Goal: Navigation & Orientation: Find specific page/section

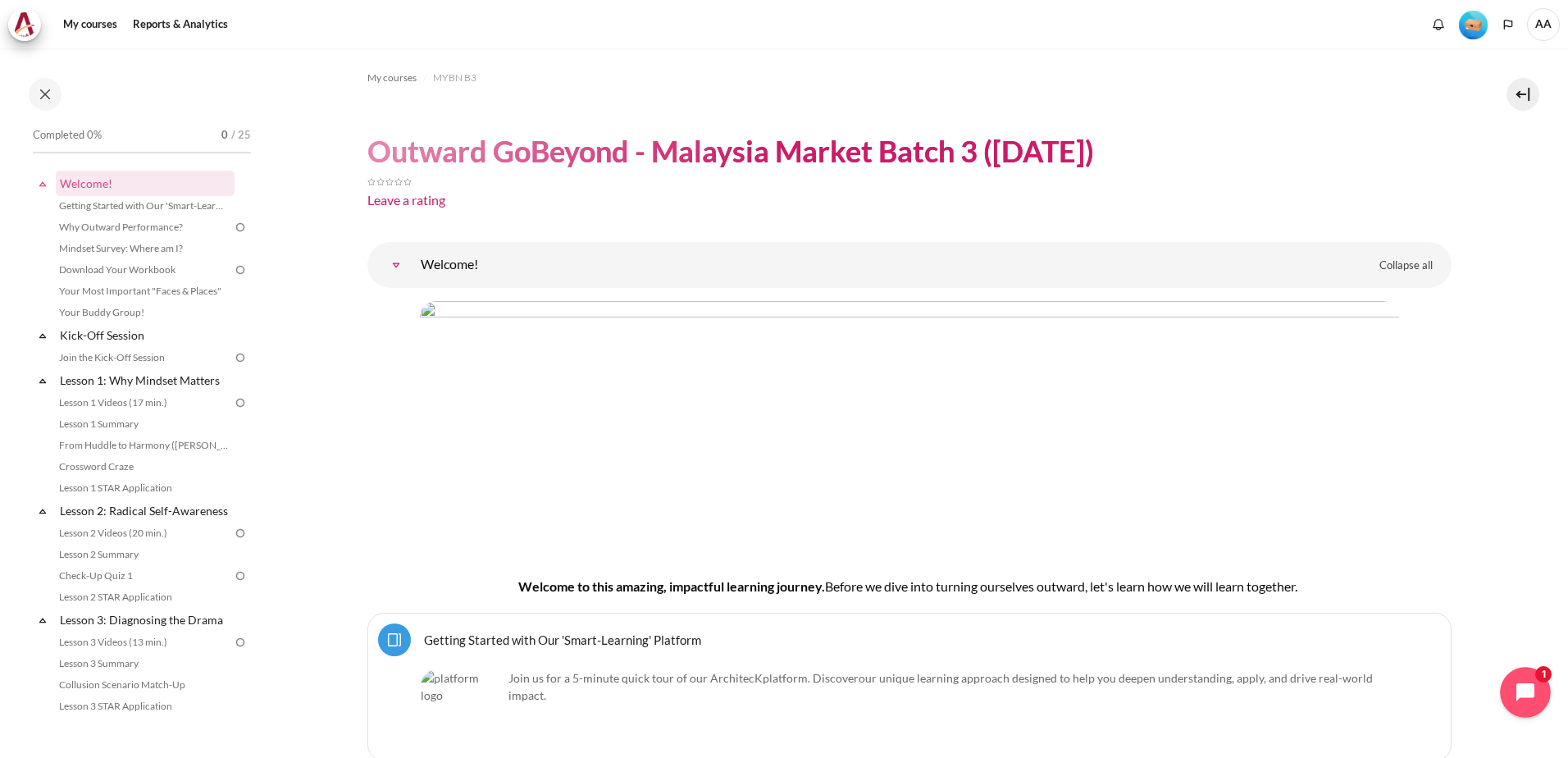
click at [1535, 693] on icon "Open chat widget" at bounding box center [1535, 692] width 25 height 25
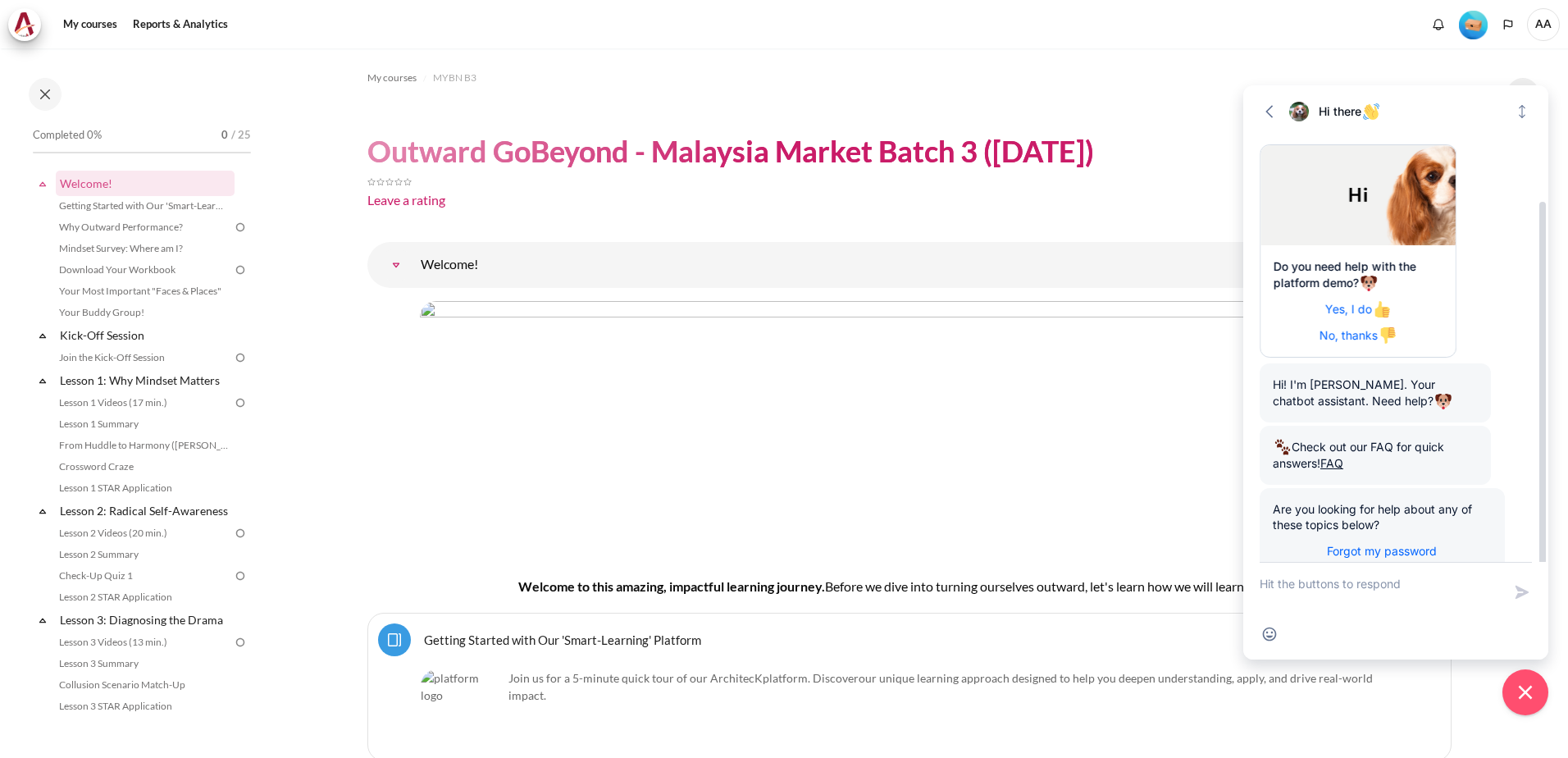
scroll to position [77, 0]
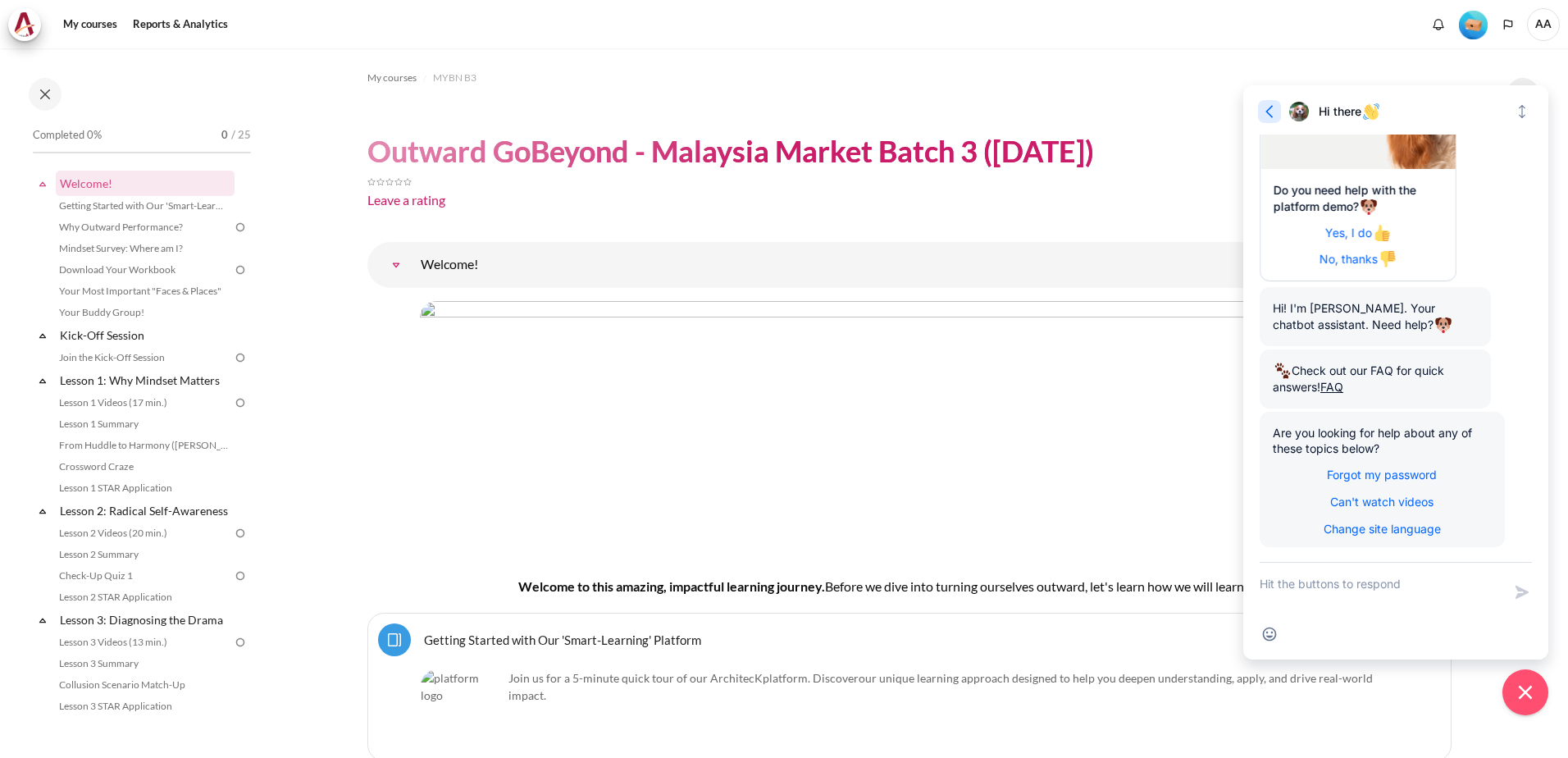
click at [1263, 109] on icon "button" at bounding box center [1269, 111] width 17 height 17
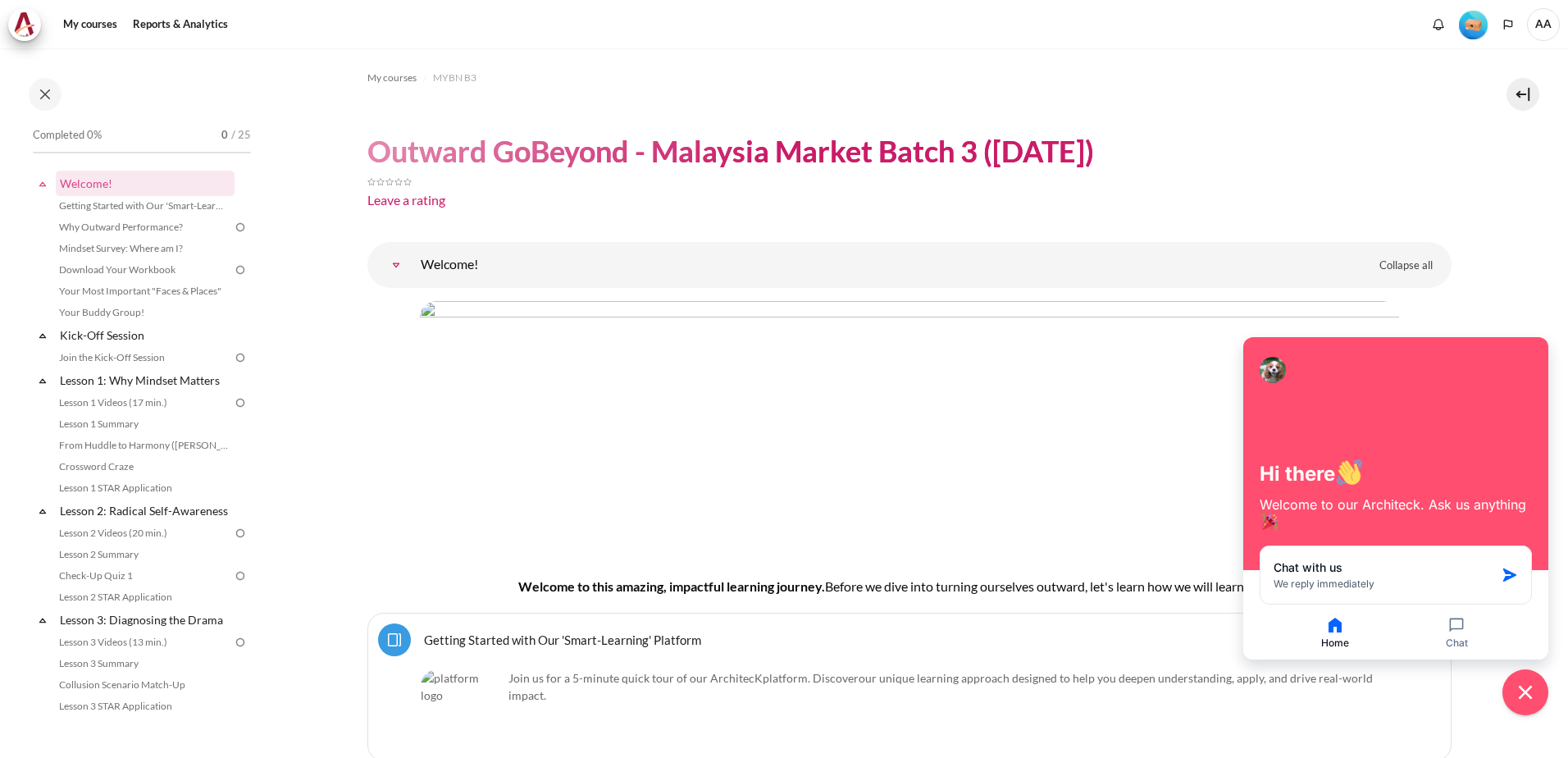
click at [1226, 213] on div "Leave a rating" at bounding box center [909, 193] width 1084 height 46
click at [1466, 27] on img "Level #1" at bounding box center [1474, 24] width 29 height 29
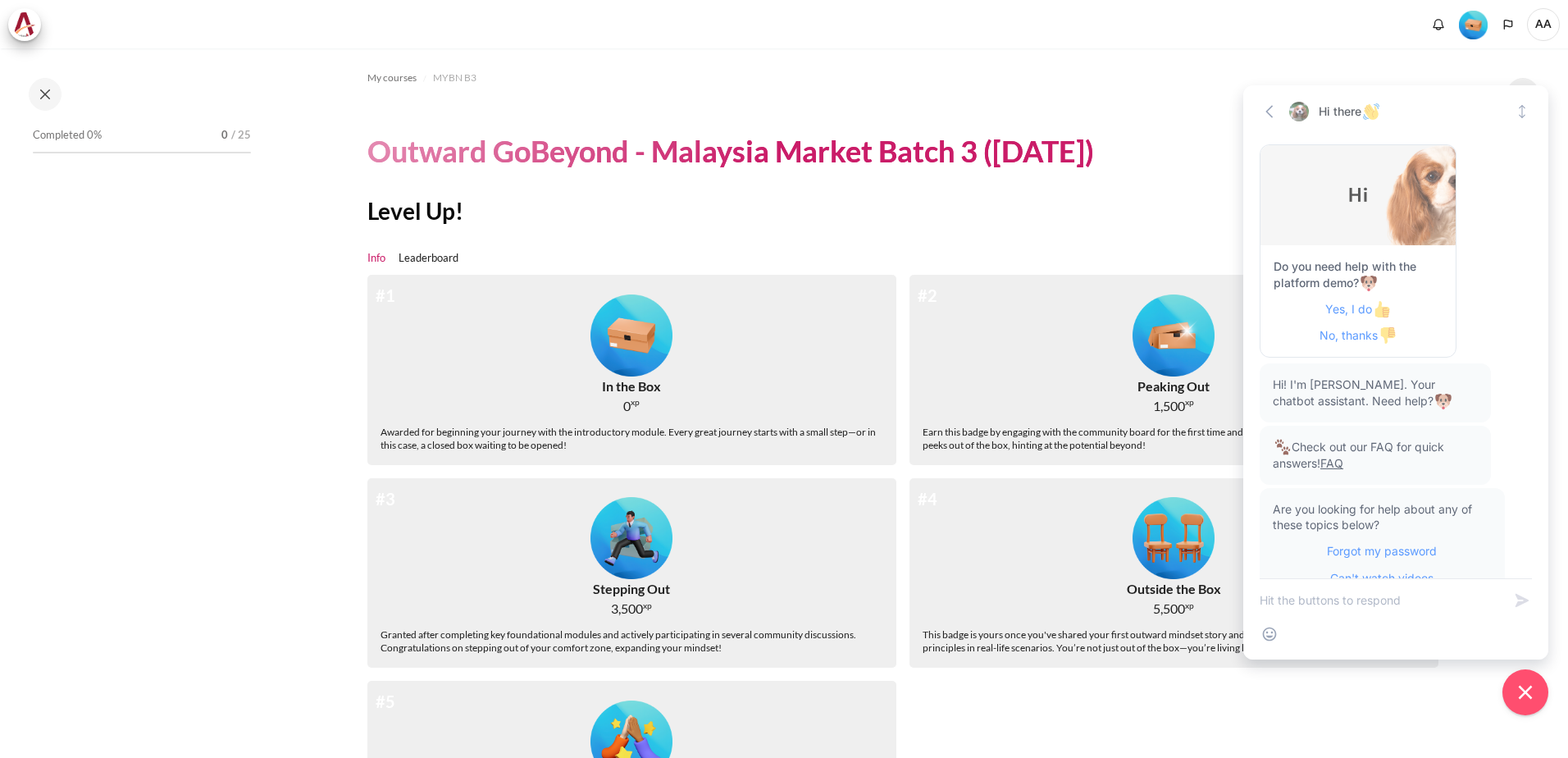
scroll to position [60, 0]
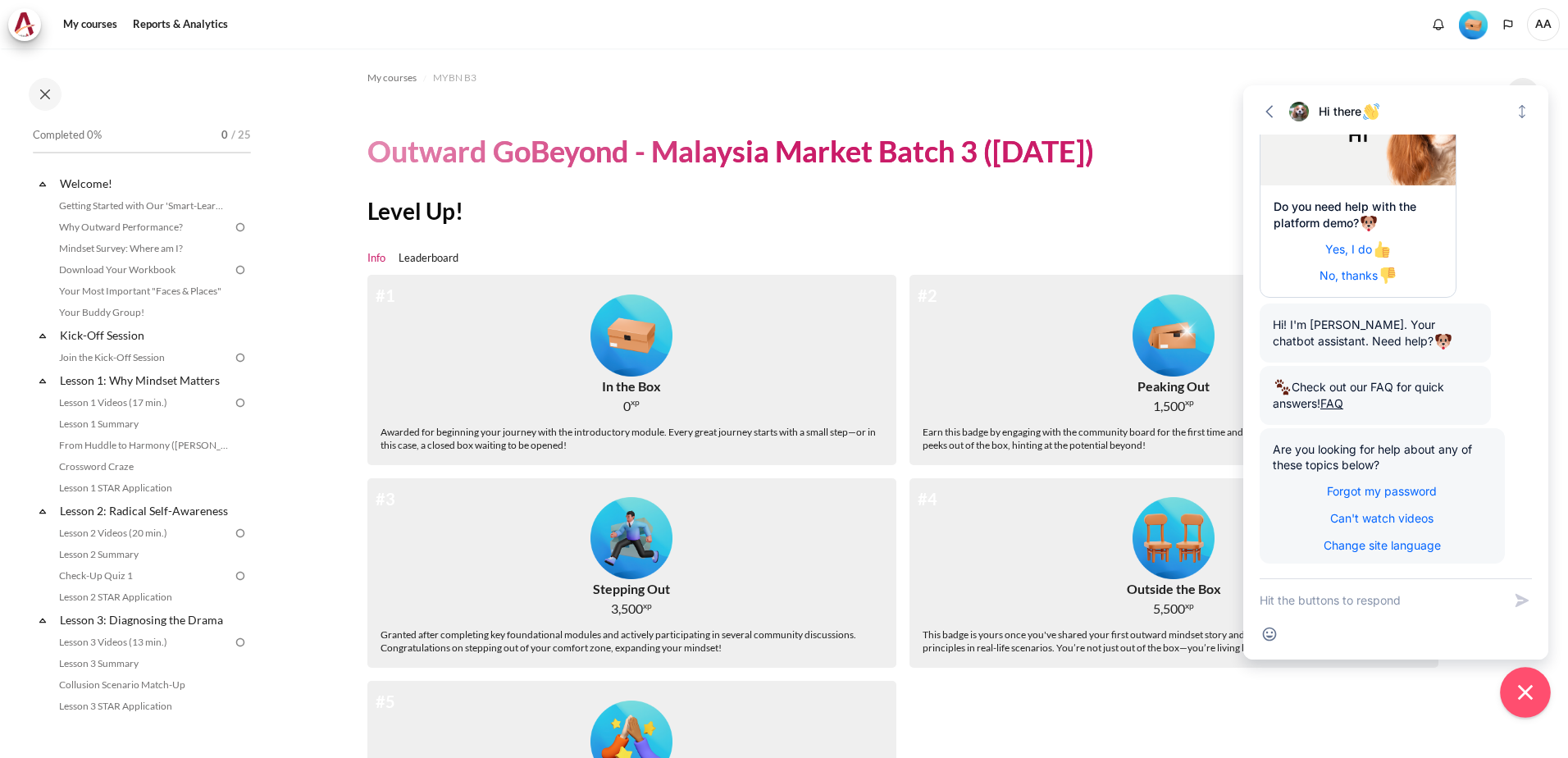
click at [1516, 691] on icon "Close chat widget" at bounding box center [1526, 692] width 25 height 25
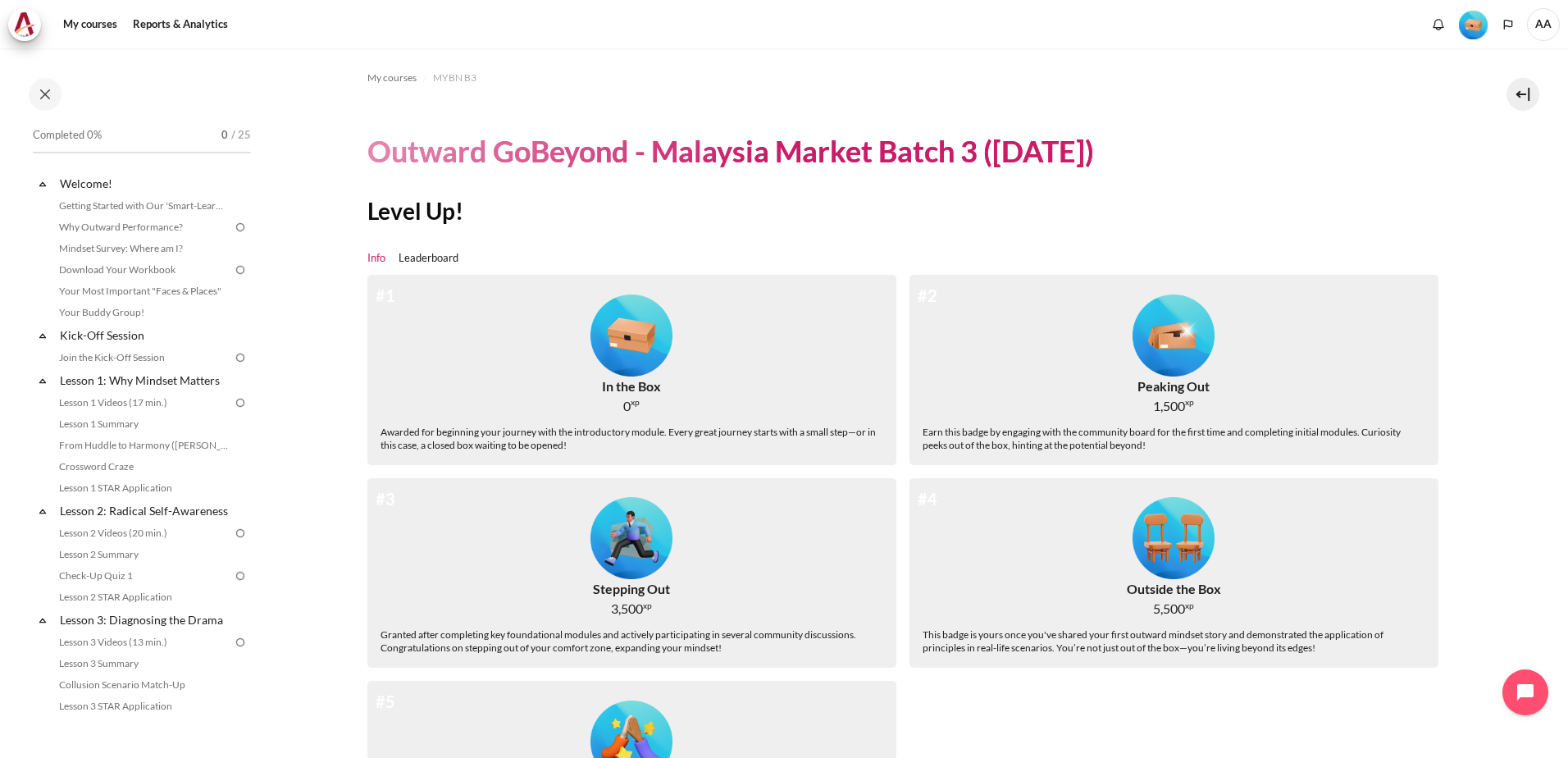
click at [1550, 24] on span "AA" at bounding box center [1544, 24] width 33 height 33
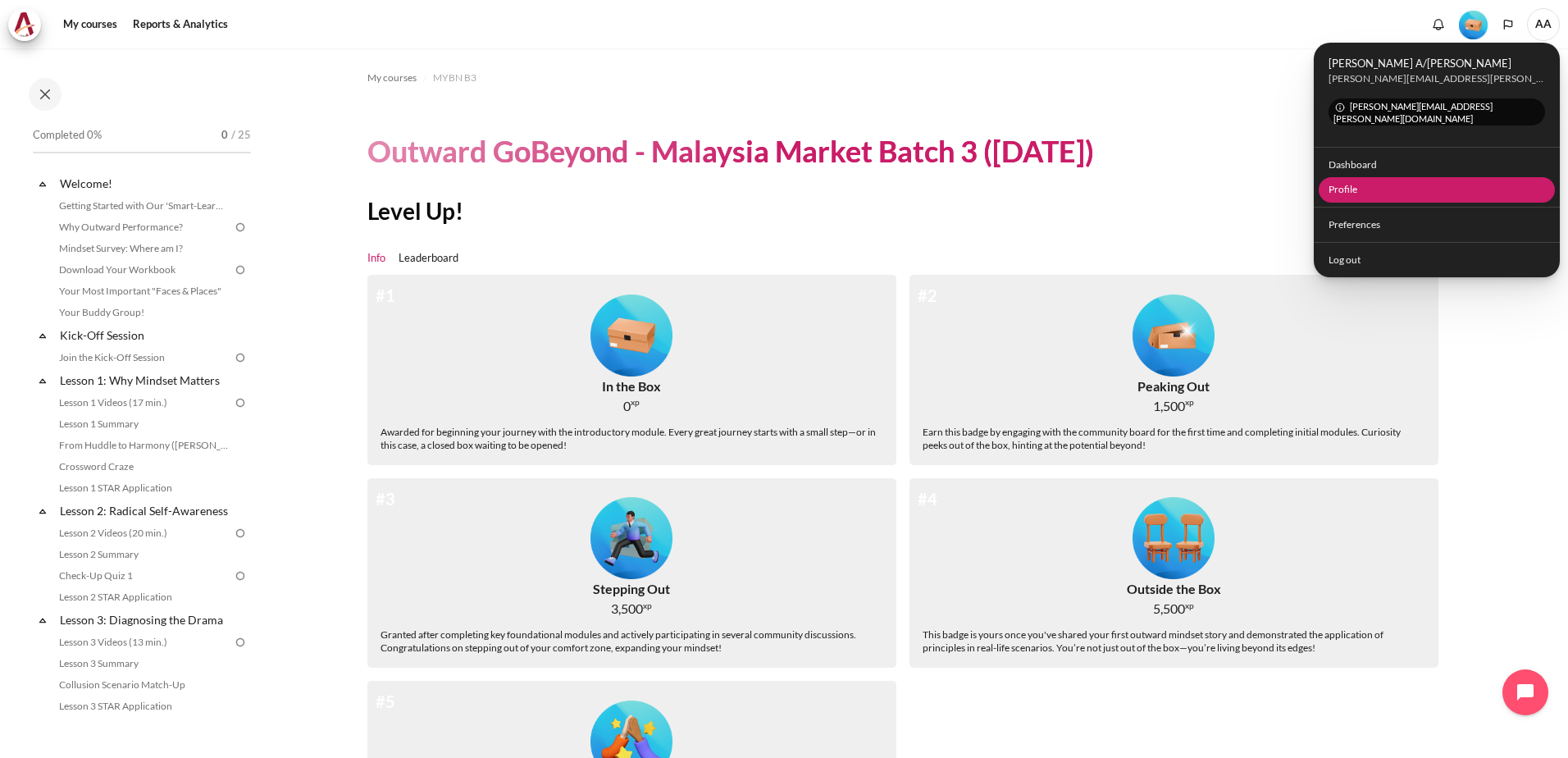
click at [1341, 177] on link "Profile" at bounding box center [1437, 190] width 237 height 25
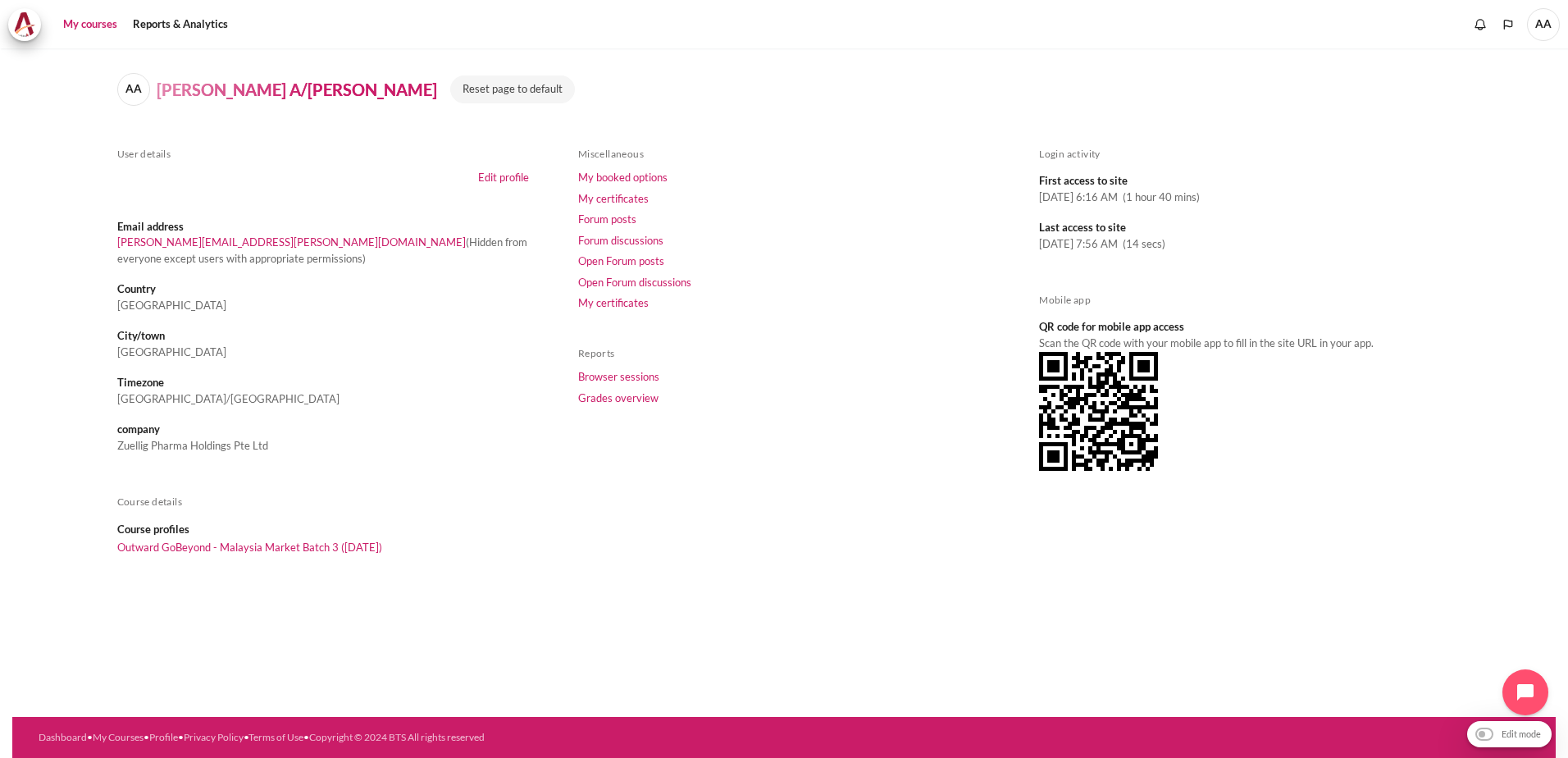
click at [71, 28] on link "My courses" at bounding box center [90, 24] width 66 height 33
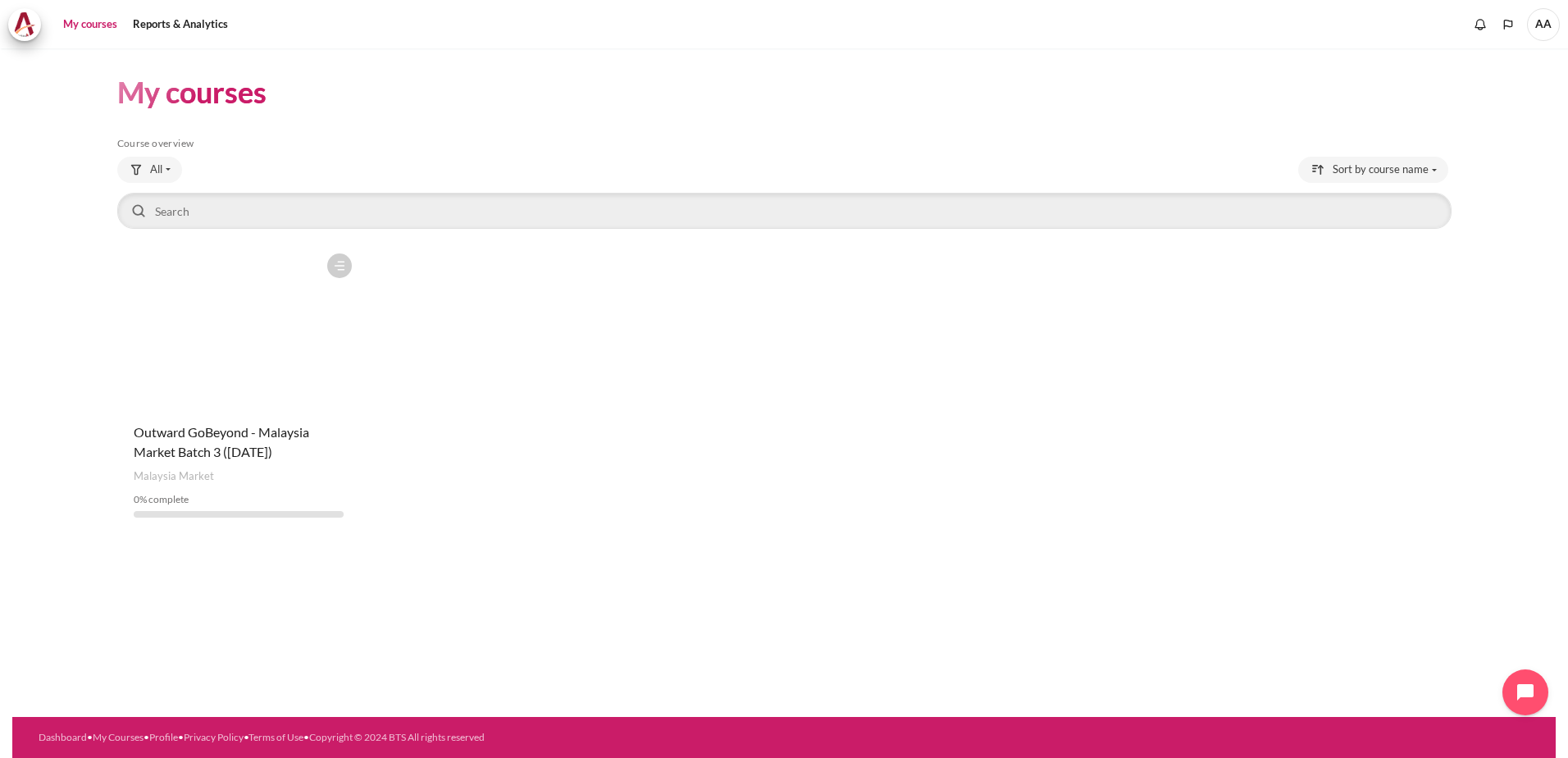
click at [228, 375] on figure "Content" at bounding box center [238, 327] width 244 height 164
